Goal: Task Accomplishment & Management: Complete application form

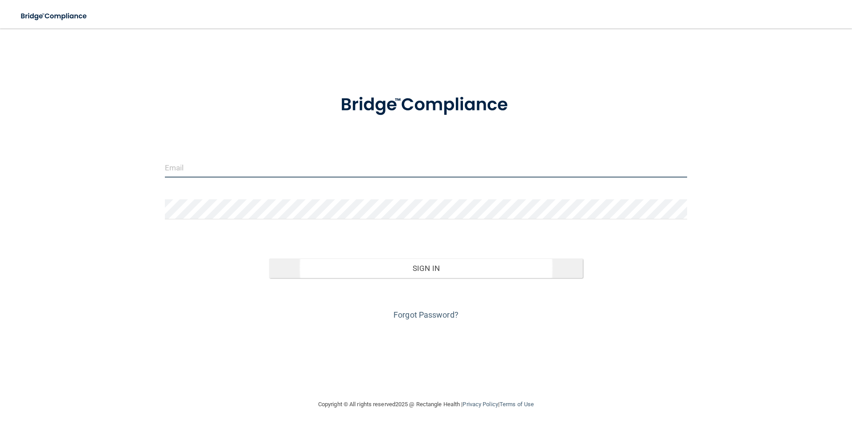
type input "[PERSON_NAME][EMAIL_ADDRESS][PERSON_NAME][DOMAIN_NAME]"
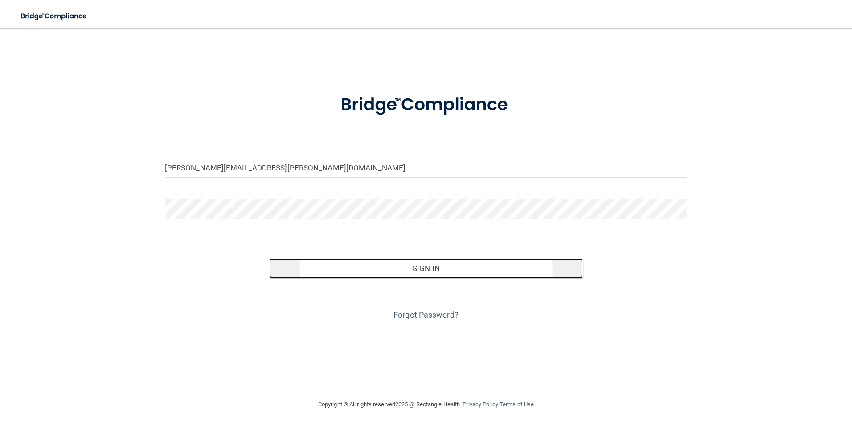
click at [439, 269] on button "Sign In" at bounding box center [426, 269] width 314 height 20
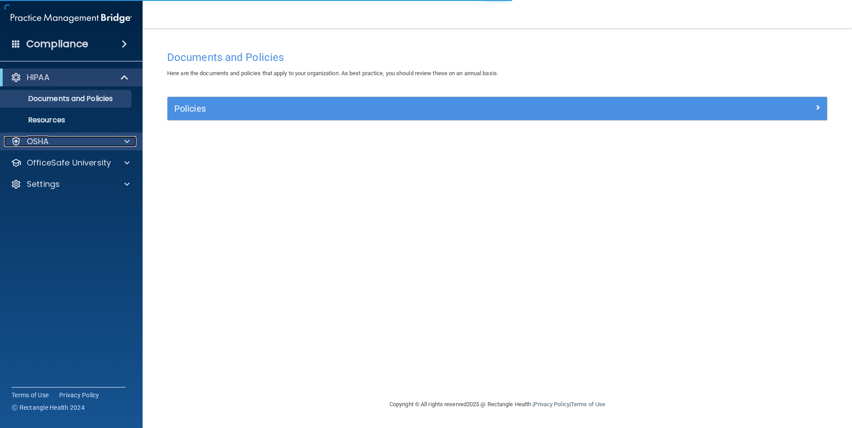
click at [61, 143] on div "OSHA" at bounding box center [59, 141] width 110 height 11
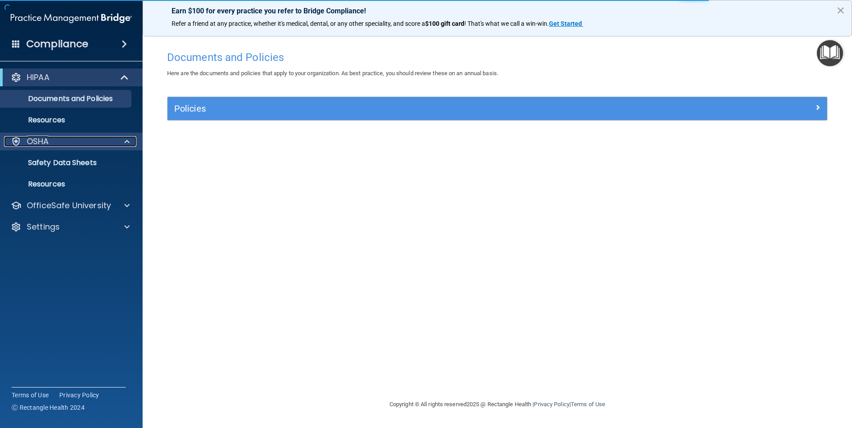
click at [85, 145] on div "OSHA" at bounding box center [59, 141] width 110 height 11
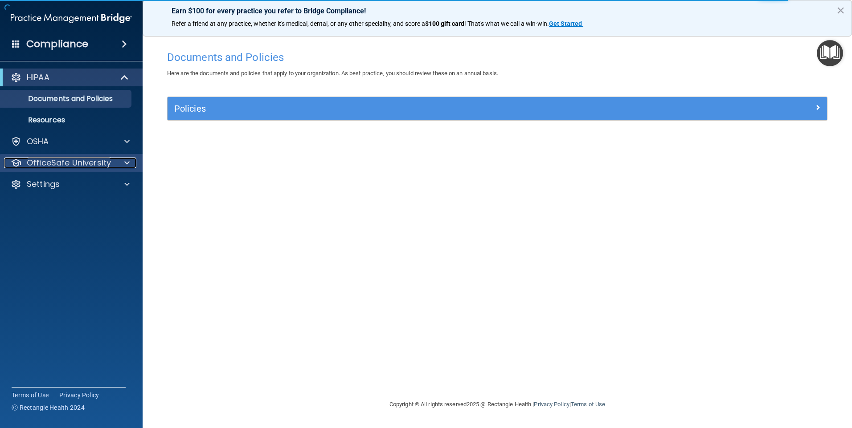
click at [103, 163] on p "OfficeSafe University" at bounding box center [69, 163] width 84 height 11
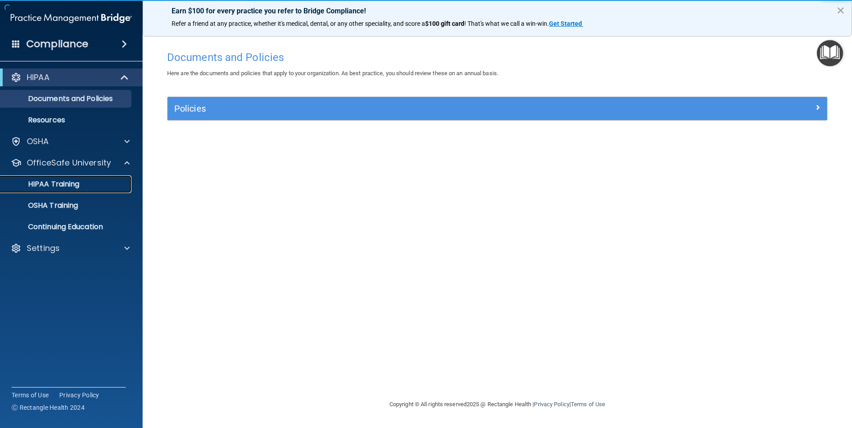
click at [50, 183] on p "HIPAA Training" at bounding box center [42, 184] width 73 height 9
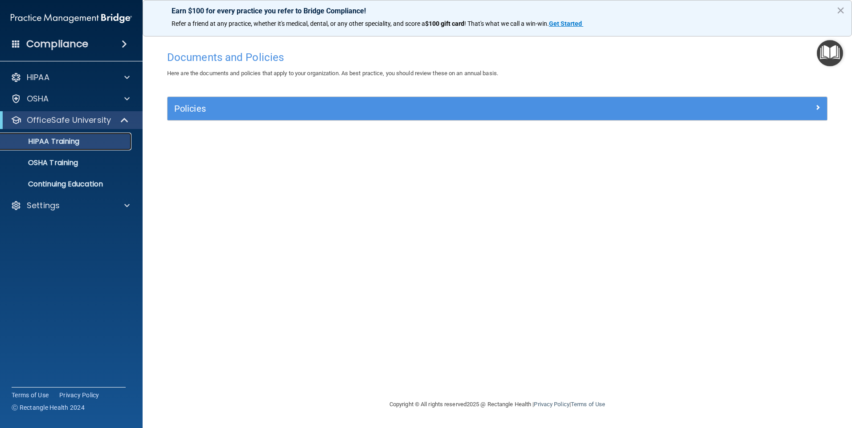
click at [55, 140] on p "HIPAA Training" at bounding box center [42, 141] width 73 height 9
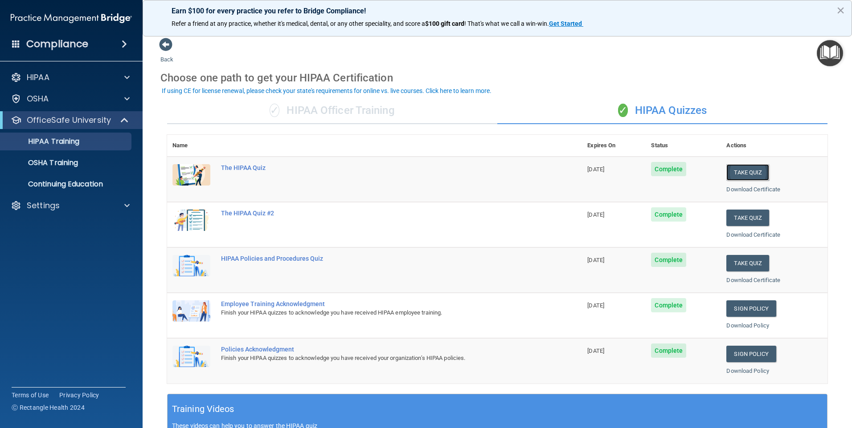
click at [745, 177] on button "Take Quiz" at bounding box center [747, 172] width 43 height 16
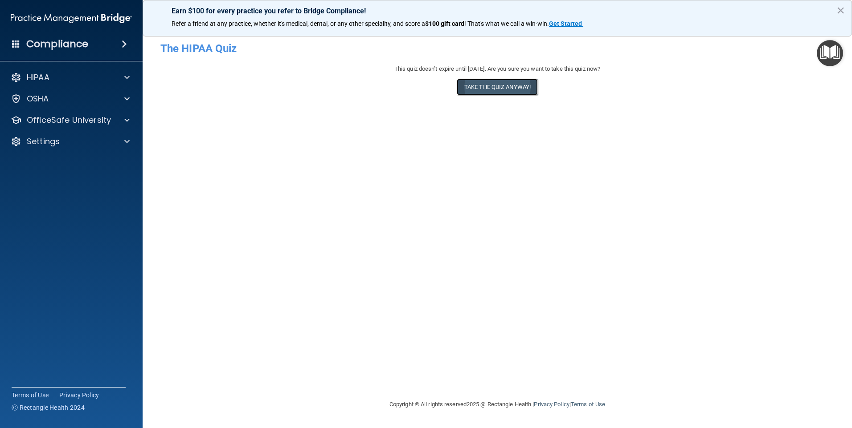
click at [493, 89] on button "Take the quiz anyway!" at bounding box center [496, 87] width 81 height 16
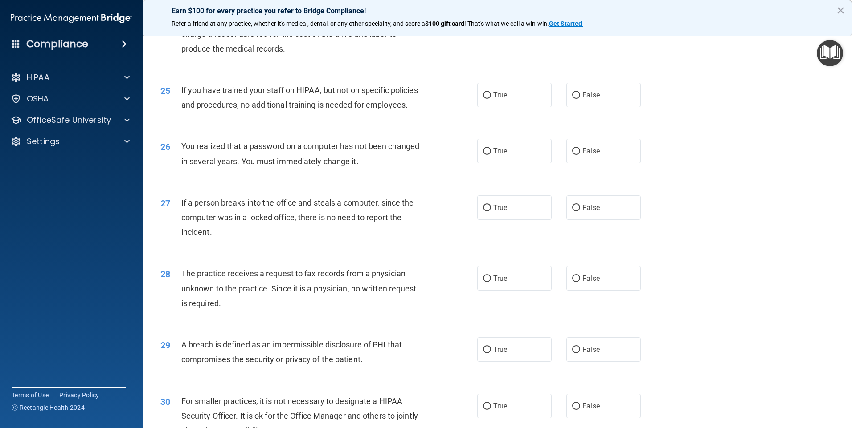
scroll to position [1694, 0]
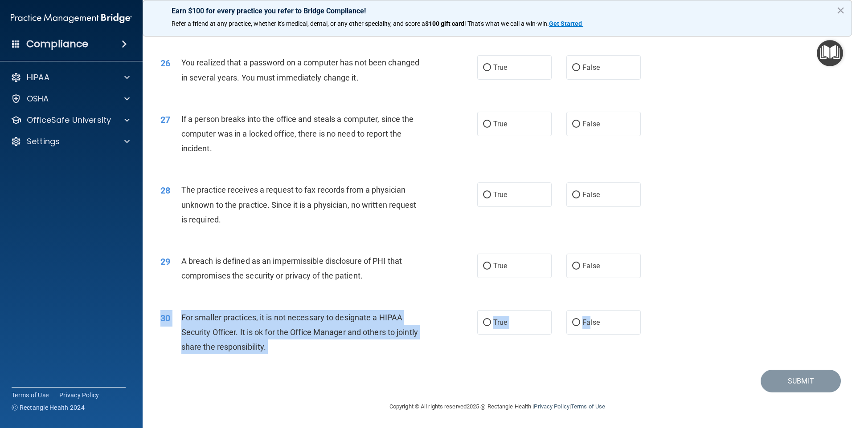
drag, startPoint x: 584, startPoint y: 340, endPoint x: 579, endPoint y: 336, distance: 6.3
click at [580, 338] on div "30 For smaller practices, it is not necessary to designate a HIPAA Security Off…" at bounding box center [497, 334] width 687 height 71
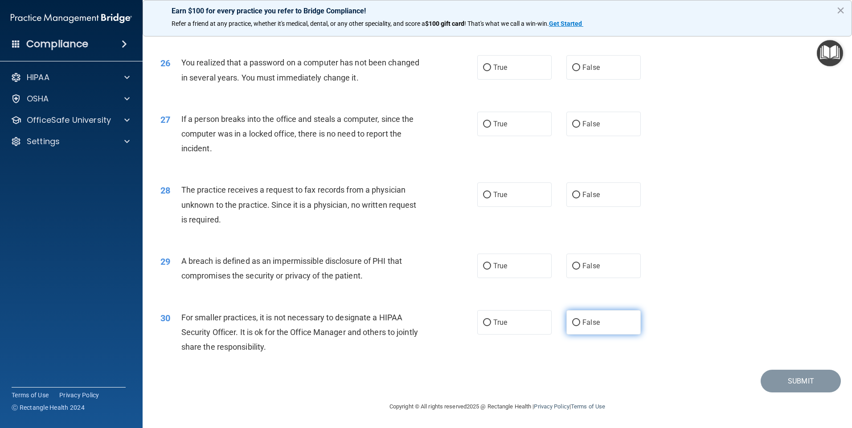
drag, startPoint x: 579, startPoint y: 336, endPoint x: 612, endPoint y: 322, distance: 35.7
click at [679, 286] on div "29 A breach is defined as an impermissible disclosure of PHI that compromises t…" at bounding box center [497, 271] width 687 height 56
click at [605, 322] on label "False" at bounding box center [603, 322] width 74 height 24
click at [580, 322] on input "False" at bounding box center [576, 323] width 8 height 7
radio input "true"
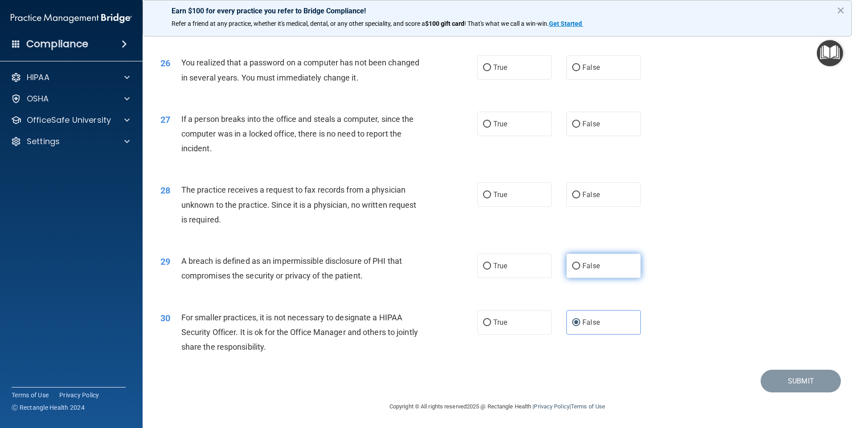
click at [594, 260] on label "False" at bounding box center [603, 266] width 74 height 24
click at [580, 263] on input "False" at bounding box center [576, 266] width 8 height 7
radio input "true"
click at [593, 185] on label "False" at bounding box center [603, 195] width 74 height 24
click at [580, 192] on input "False" at bounding box center [576, 195] width 8 height 7
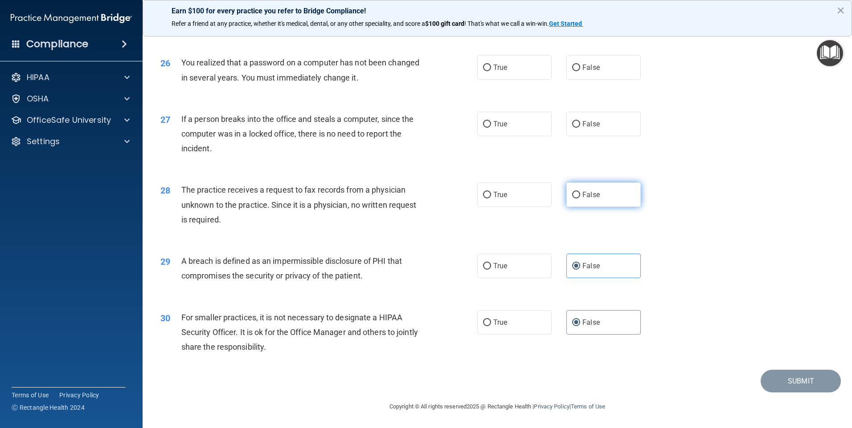
radio input "true"
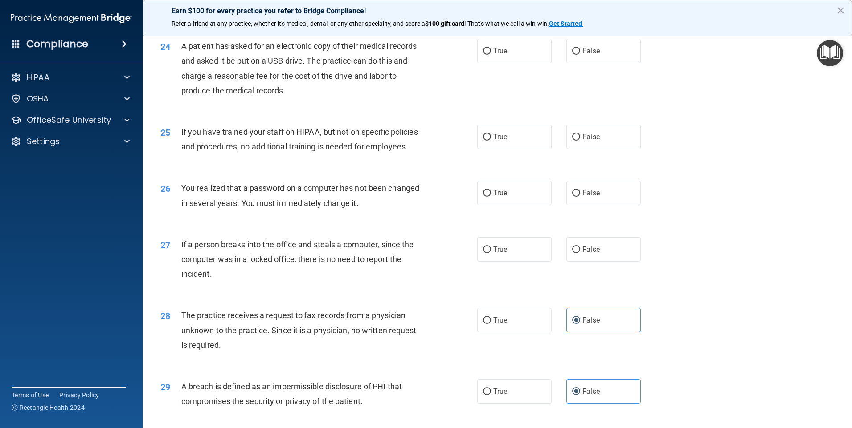
scroll to position [1516, 0]
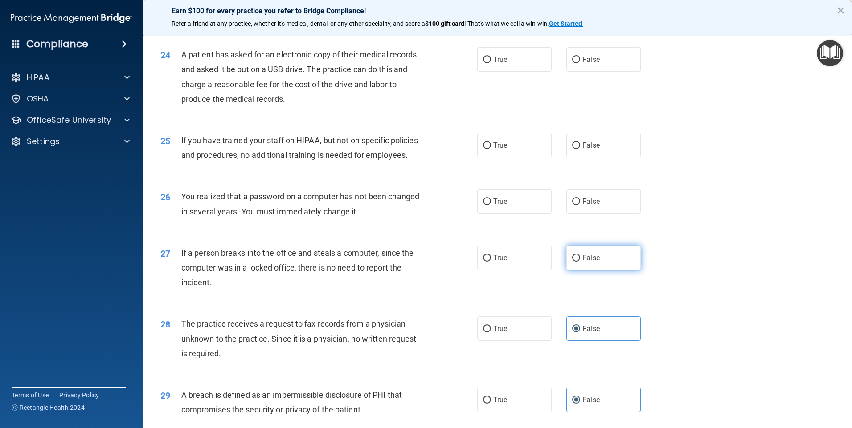
click at [588, 262] on span "False" at bounding box center [590, 258] width 17 height 8
click at [580, 262] on input "False" at bounding box center [576, 258] width 8 height 7
radio input "true"
click at [588, 206] on span "False" at bounding box center [590, 201] width 17 height 8
click at [580, 205] on input "False" at bounding box center [576, 202] width 8 height 7
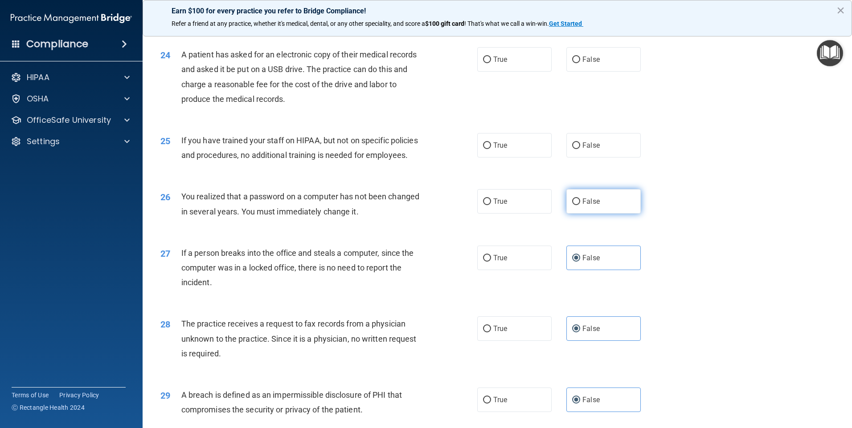
radio input "true"
click at [603, 158] on label "False" at bounding box center [603, 145] width 74 height 24
click at [580, 149] on input "False" at bounding box center [576, 146] width 8 height 7
radio input "true"
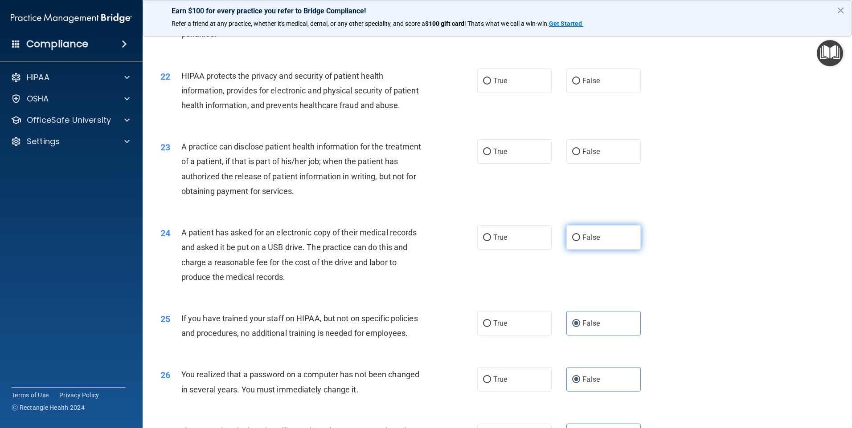
click at [582, 242] on span "False" at bounding box center [590, 237] width 17 height 8
click at [580, 241] on input "False" at bounding box center [576, 238] width 8 height 7
radio input "true"
click at [596, 164] on label "False" at bounding box center [603, 151] width 74 height 24
click at [580, 155] on input "False" at bounding box center [576, 152] width 8 height 7
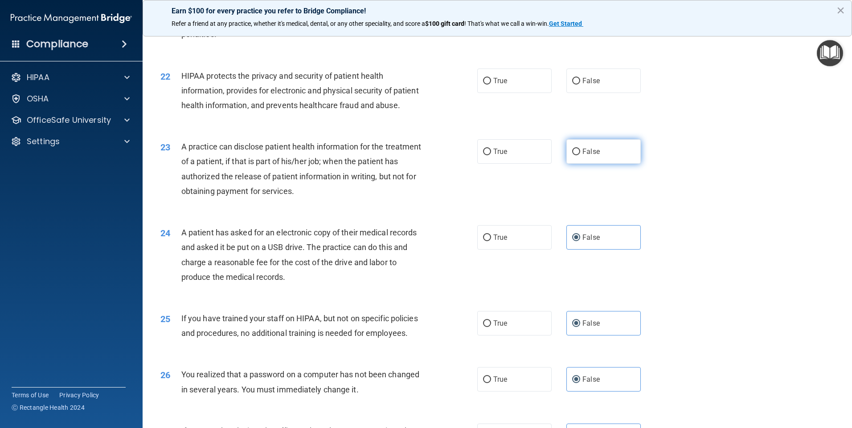
radio input "true"
click at [588, 85] on span "False" at bounding box center [590, 81] width 17 height 8
click at [580, 85] on input "False" at bounding box center [576, 81] width 8 height 7
radio input "true"
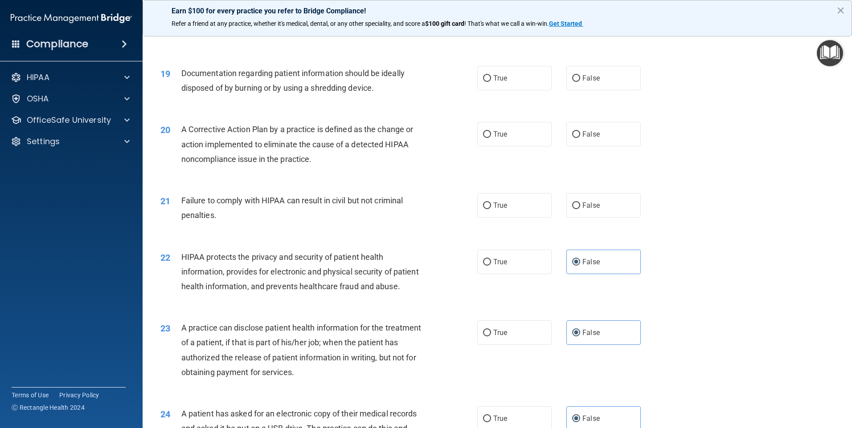
scroll to position [1026, 0]
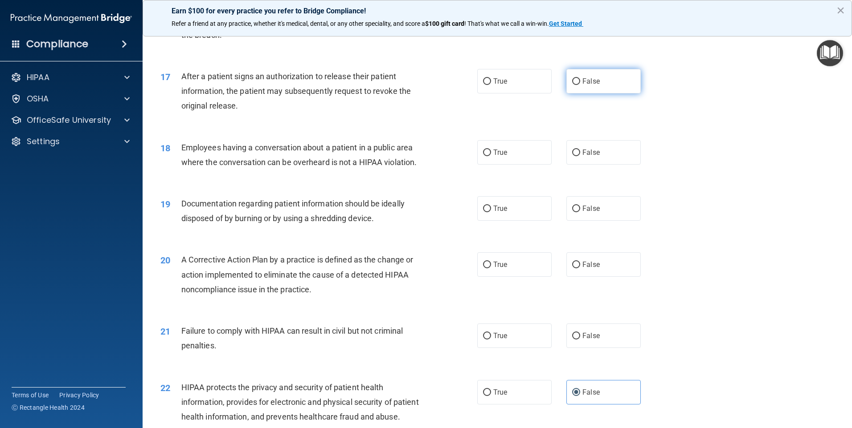
click at [590, 94] on label "False" at bounding box center [603, 81] width 74 height 24
click at [580, 85] on input "False" at bounding box center [576, 81] width 8 height 7
radio input "true"
click at [594, 157] on span "False" at bounding box center [590, 152] width 17 height 8
click at [580, 156] on input "False" at bounding box center [576, 153] width 8 height 7
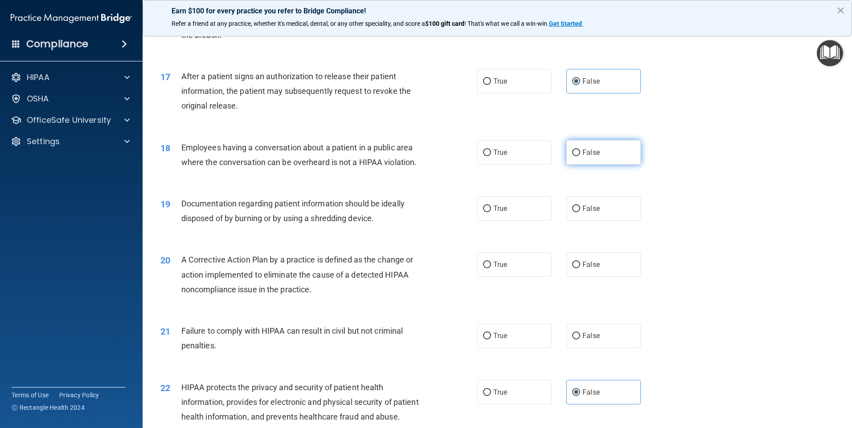
radio input "true"
click at [587, 221] on label "False" at bounding box center [603, 208] width 74 height 24
click at [580, 212] on input "False" at bounding box center [576, 209] width 8 height 7
radio input "true"
click at [593, 295] on div "20 A Corrective Action Plan by a practice is defined as the change or action im…" at bounding box center [497, 276] width 687 height 71
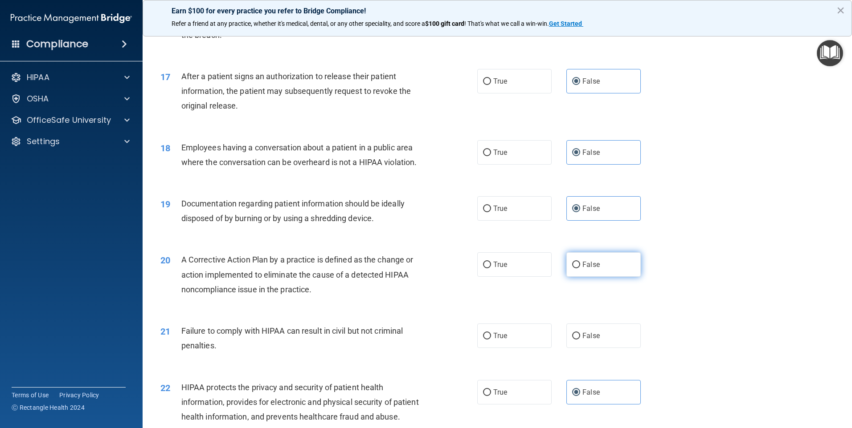
click at [591, 269] on span "False" at bounding box center [590, 265] width 17 height 8
click at [580, 269] on input "False" at bounding box center [576, 265] width 8 height 7
radio input "true"
click at [598, 348] on label "False" at bounding box center [603, 336] width 74 height 24
click at [580, 340] on input "False" at bounding box center [576, 336] width 8 height 7
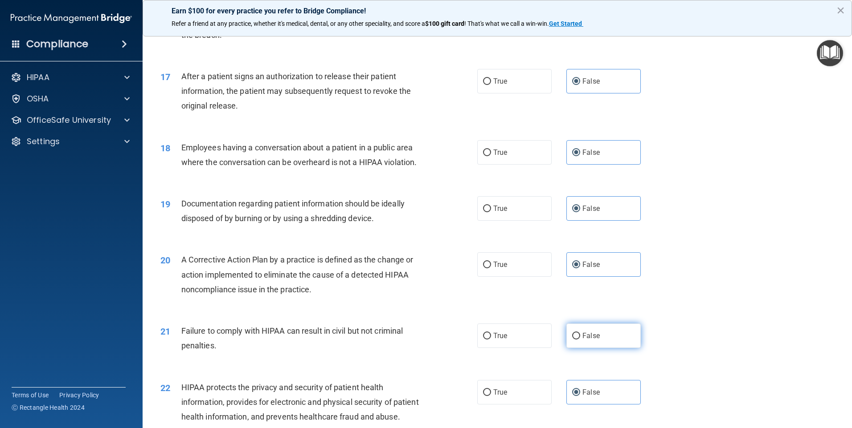
radio input "true"
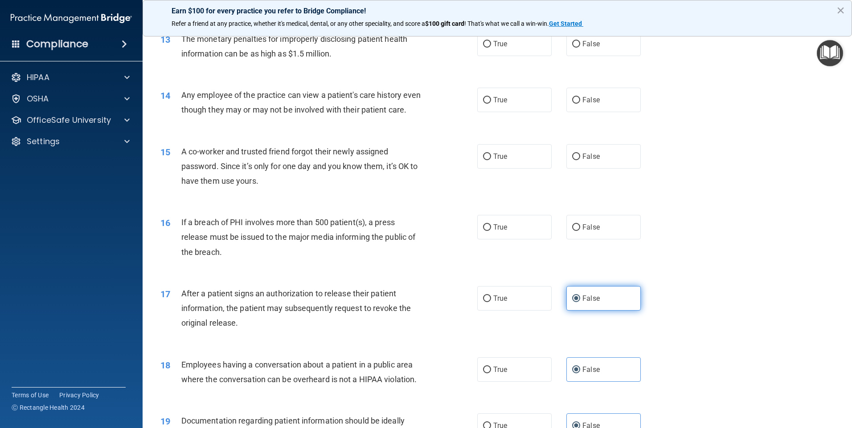
scroll to position [803, 0]
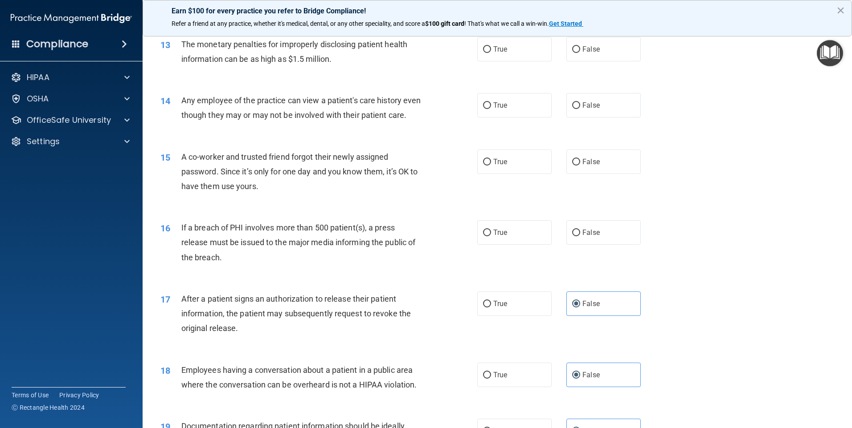
drag, startPoint x: 581, startPoint y: 244, endPoint x: 607, endPoint y: 205, distance: 46.8
click at [582, 237] on span "False" at bounding box center [590, 232] width 17 height 8
click at [580, 236] on input "False" at bounding box center [576, 233] width 8 height 7
radio input "true"
click at [618, 169] on label "False" at bounding box center [603, 162] width 74 height 24
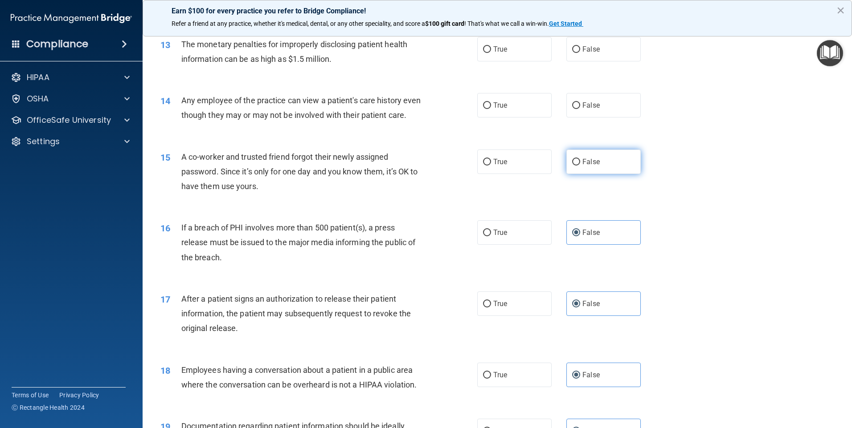
click at [580, 166] on input "False" at bounding box center [576, 162] width 8 height 7
radio input "true"
click at [588, 113] on label "False" at bounding box center [603, 105] width 74 height 24
click at [580, 109] on input "False" at bounding box center [576, 105] width 8 height 7
radio input "true"
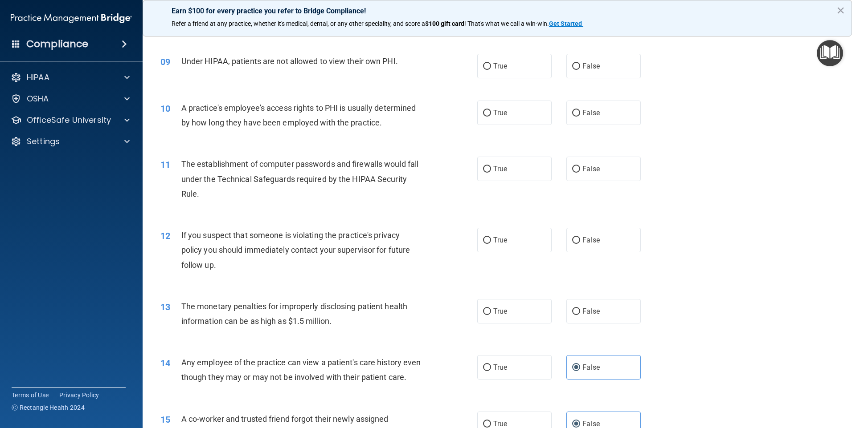
scroll to position [536, 0]
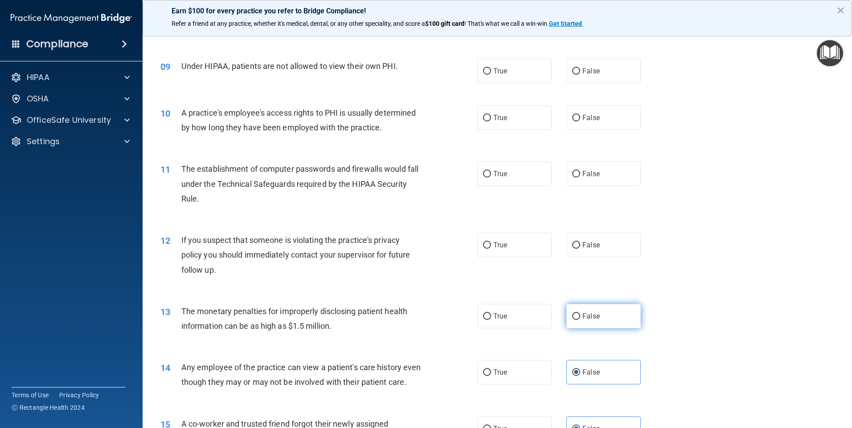
click at [583, 324] on label "False" at bounding box center [603, 316] width 74 height 24
click at [580, 320] on input "False" at bounding box center [576, 317] width 8 height 7
radio input "true"
click at [612, 248] on label "False" at bounding box center [603, 245] width 74 height 24
click at [580, 248] on input "False" at bounding box center [576, 245] width 8 height 7
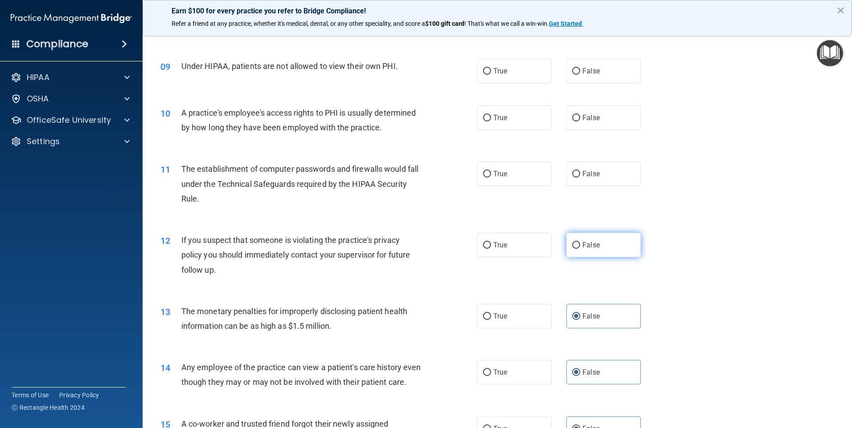
radio input "true"
click at [595, 185] on label "False" at bounding box center [603, 174] width 74 height 24
click at [580, 178] on input "False" at bounding box center [576, 174] width 8 height 7
radio input "true"
click at [587, 118] on span "False" at bounding box center [590, 118] width 17 height 8
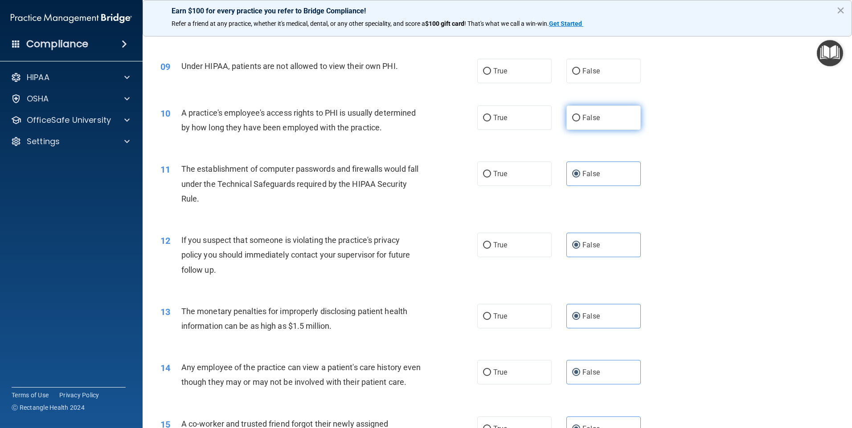
click at [580, 118] on input "False" at bounding box center [576, 118] width 8 height 7
radio input "true"
click at [595, 73] on label "False" at bounding box center [603, 71] width 74 height 24
click at [580, 73] on input "False" at bounding box center [576, 71] width 8 height 7
radio input "true"
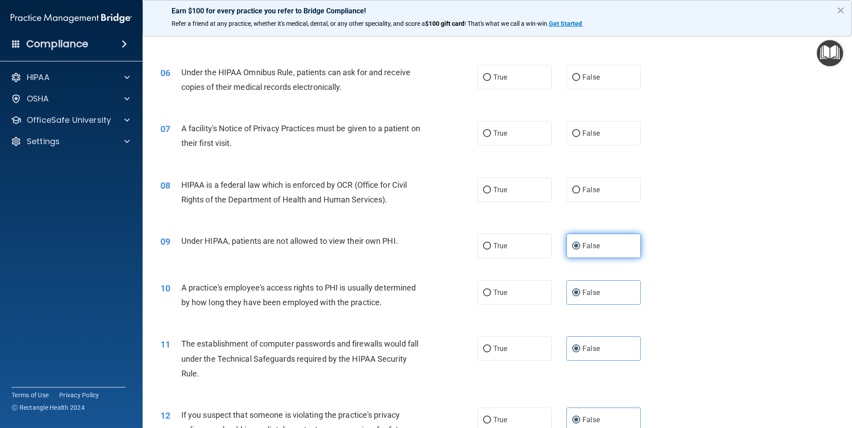
scroll to position [358, 0]
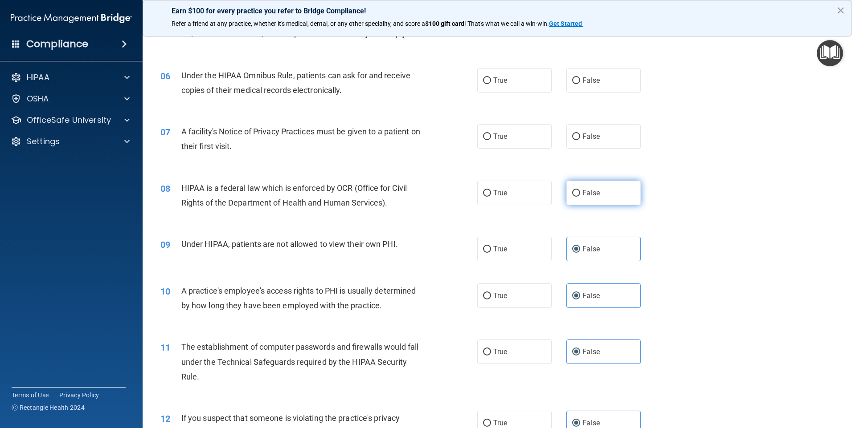
click at [599, 202] on label "False" at bounding box center [603, 193] width 74 height 24
click at [580, 197] on input "False" at bounding box center [576, 193] width 8 height 7
radio input "true"
click at [596, 134] on label "False" at bounding box center [603, 136] width 74 height 24
click at [580, 134] on input "False" at bounding box center [576, 137] width 8 height 7
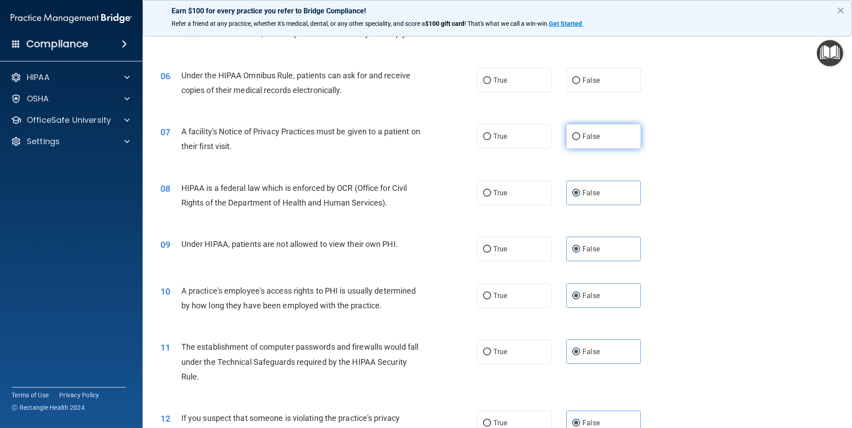
radio input "true"
click at [590, 74] on label "False" at bounding box center [603, 80] width 74 height 24
click at [580, 77] on input "False" at bounding box center [576, 80] width 8 height 7
radio input "true"
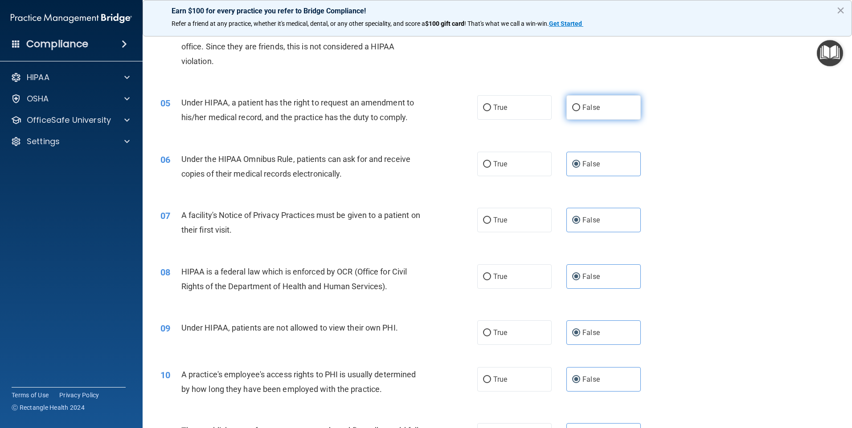
scroll to position [180, 0]
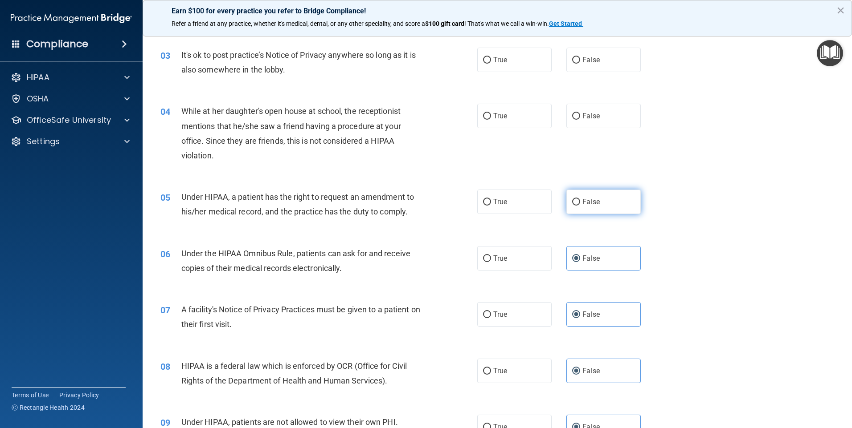
click at [582, 200] on span "False" at bounding box center [590, 202] width 17 height 8
click at [580, 200] on input "False" at bounding box center [576, 202] width 8 height 7
radio input "true"
click at [599, 114] on label "False" at bounding box center [603, 116] width 74 height 24
click at [580, 114] on input "False" at bounding box center [576, 116] width 8 height 7
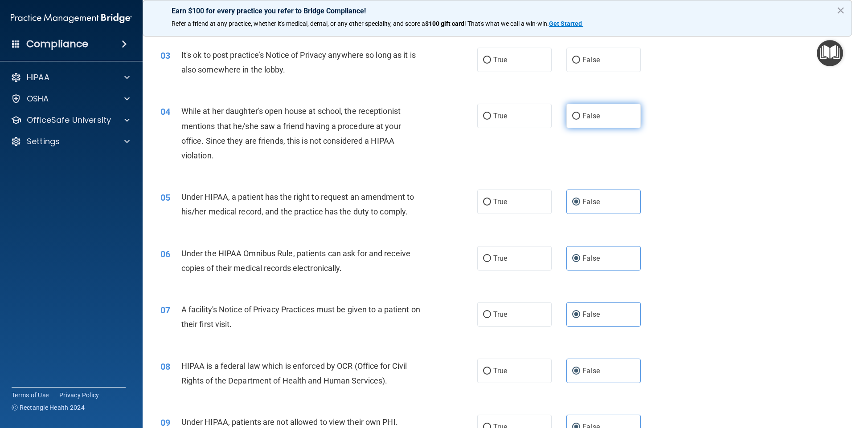
radio input "true"
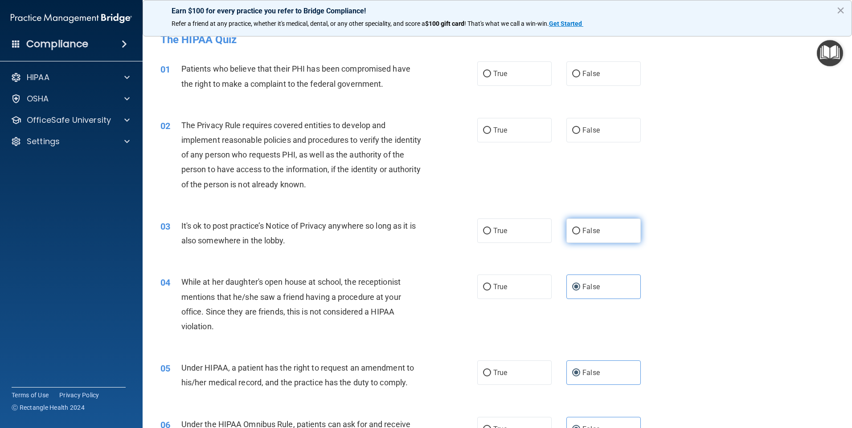
scroll to position [2, 0]
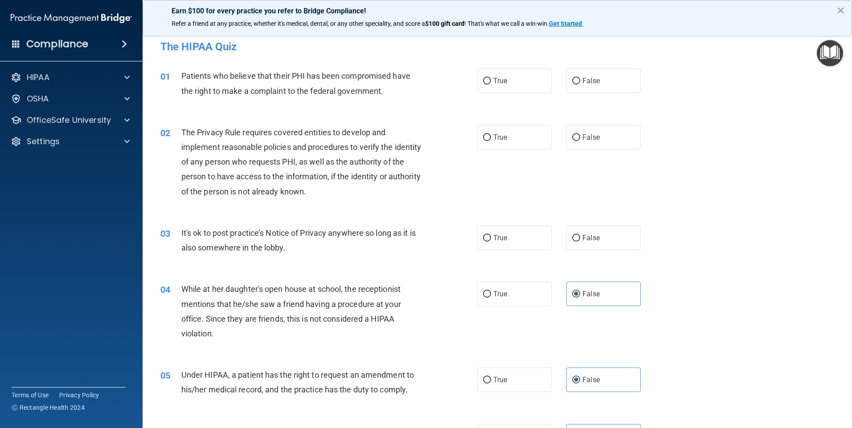
click at [594, 251] on div "03 It's ok to post practice’s Notice of Privacy anywhere so long as it is also …" at bounding box center [497, 243] width 687 height 56
drag, startPoint x: 593, startPoint y: 249, endPoint x: 587, endPoint y: 247, distance: 5.6
click at [593, 249] on label "False" at bounding box center [603, 238] width 74 height 24
click at [580, 242] on input "False" at bounding box center [576, 238] width 8 height 7
radio input "true"
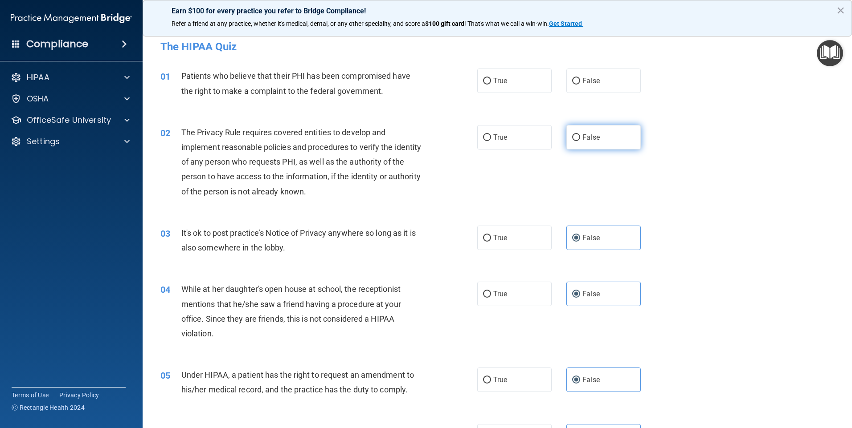
click at [589, 139] on span "False" at bounding box center [590, 137] width 17 height 8
click at [580, 139] on input "False" at bounding box center [576, 137] width 8 height 7
radio input "true"
click at [604, 83] on label "False" at bounding box center [603, 81] width 74 height 24
click at [580, 83] on input "False" at bounding box center [576, 81] width 8 height 7
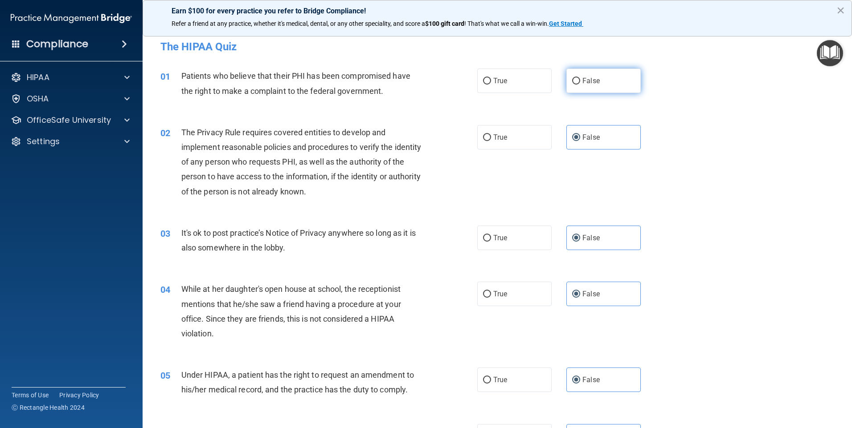
radio input "true"
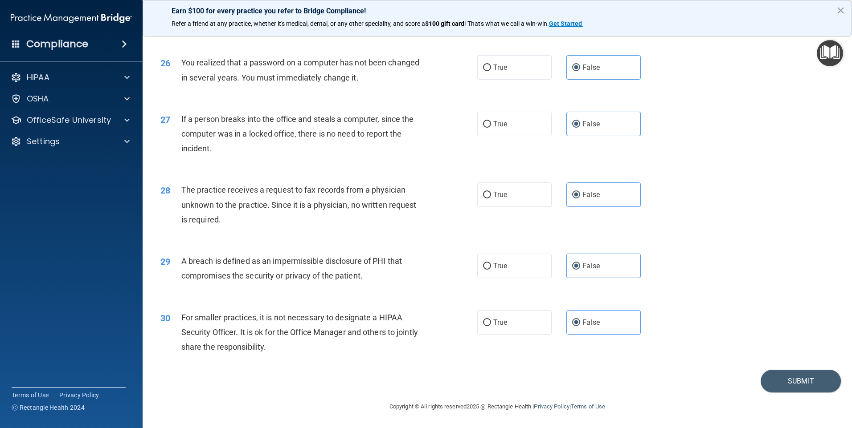
scroll to position [1694, 0]
click at [771, 379] on button "Submit" at bounding box center [800, 381] width 80 height 23
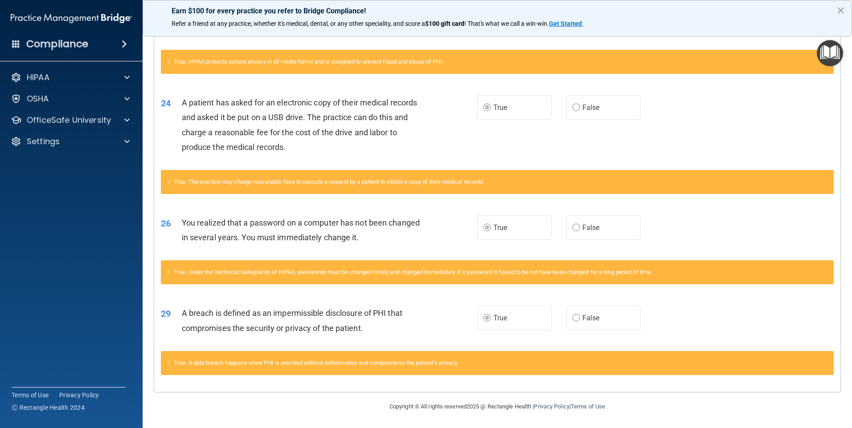
scroll to position [1491, 0]
